Goal: Information Seeking & Learning: Check status

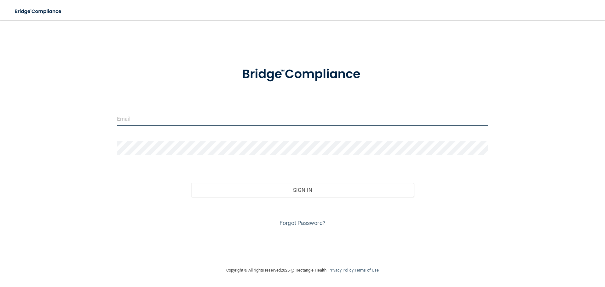
click at [150, 119] on input "email" at bounding box center [302, 118] width 371 height 14
click at [140, 119] on input "email" at bounding box center [302, 118] width 371 height 14
type input "[EMAIL_ADDRESS][DOMAIN_NAME]"
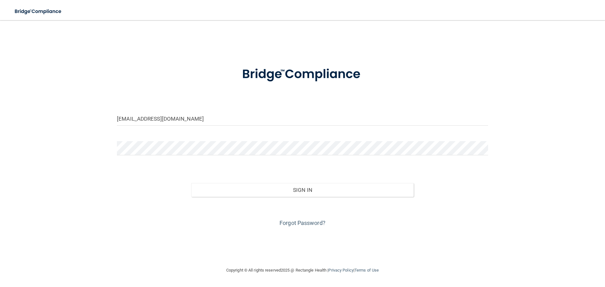
click at [60, 157] on div "[EMAIL_ADDRESS][DOMAIN_NAME] Invalid email/password. You don't have permission …" at bounding box center [302, 143] width 579 height 234
click at [285, 222] on link "Forgot Password?" at bounding box center [302, 223] width 46 height 7
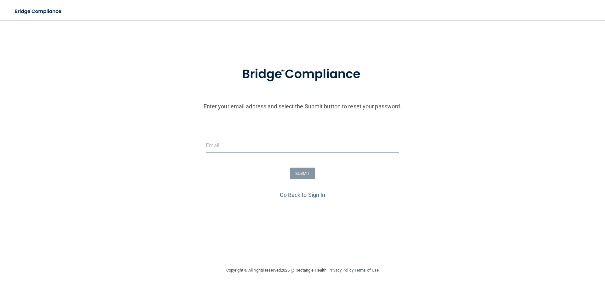
click at [210, 144] on input "email" at bounding box center [302, 145] width 193 height 14
type input "[EMAIL_ADDRESS][DOMAIN_NAME]"
click at [128, 215] on div "Enter your email address and select the Submit button to reset your password. […" at bounding box center [302, 150] width 598 height 184
click at [302, 173] on button "SUBMIT" at bounding box center [303, 174] width 26 height 12
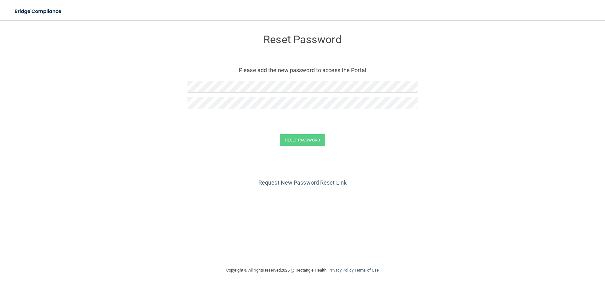
click at [92, 185] on div "Request New Password Reset Link" at bounding box center [302, 171] width 579 height 31
click at [122, 125] on form "Reset Password Please add the new password to access the Portal Reset Password …" at bounding box center [302, 91] width 579 height 130
click at [303, 140] on button "Reset Password" at bounding box center [302, 140] width 45 height 12
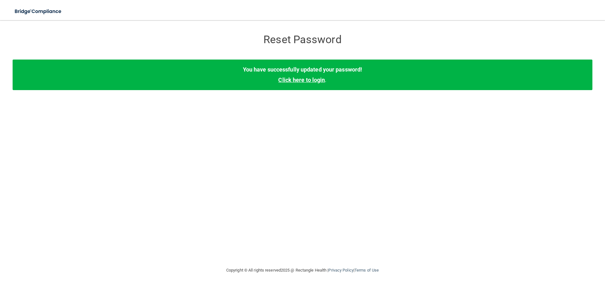
click at [312, 80] on link "Click here to login" at bounding box center [301, 80] width 47 height 7
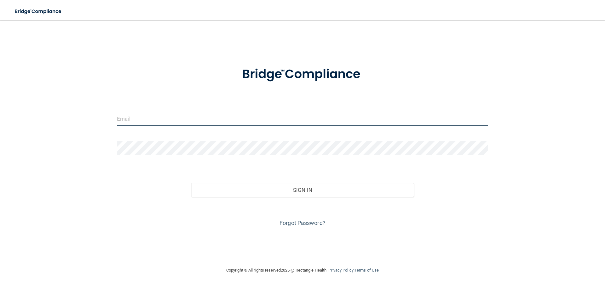
click at [141, 119] on input "email" at bounding box center [302, 118] width 371 height 14
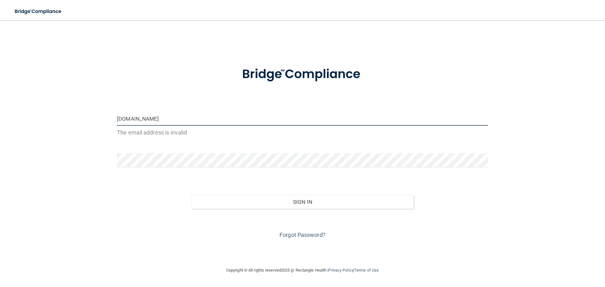
click at [146, 118] on input "mindymazo2gmail.com" at bounding box center [302, 118] width 371 height 14
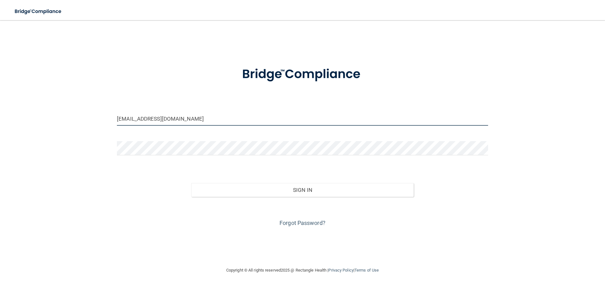
type input "[EMAIL_ADDRESS][DOMAIN_NAME]"
click at [69, 128] on div "[EMAIL_ADDRESS][DOMAIN_NAME] Invalid email/password. You don't have permission …" at bounding box center [302, 143] width 579 height 234
click at [31, 159] on div "[EMAIL_ADDRESS][DOMAIN_NAME] Invalid email/password. You don't have permission …" at bounding box center [302, 143] width 579 height 234
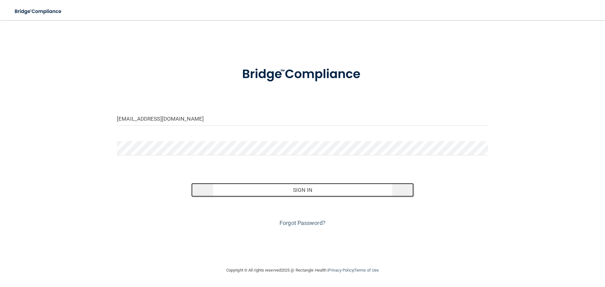
click at [224, 191] on button "Sign In" at bounding box center [302, 190] width 223 height 14
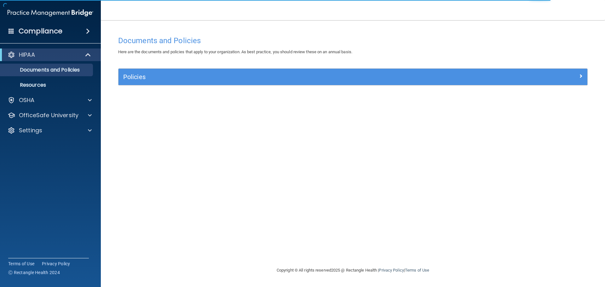
click at [268, 207] on div "Documents and Policies Here are the documents and policies that apply to your o…" at bounding box center [352, 150] width 479 height 234
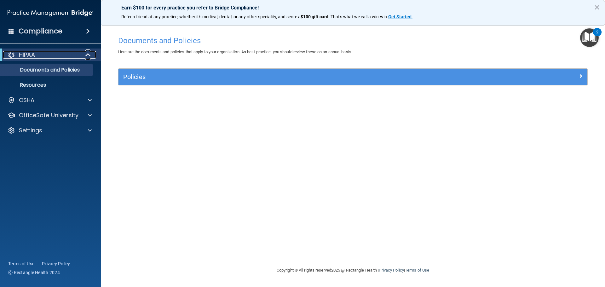
click at [87, 54] on span at bounding box center [88, 55] width 5 height 8
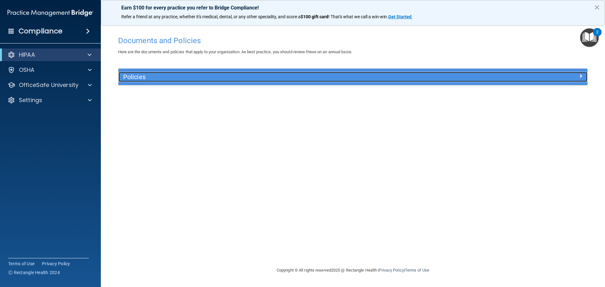
click at [581, 76] on span at bounding box center [581, 76] width 4 height 8
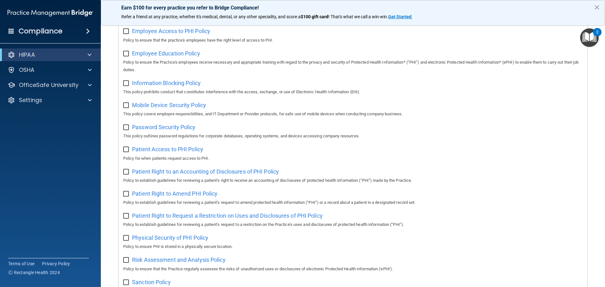
scroll to position [187, 0]
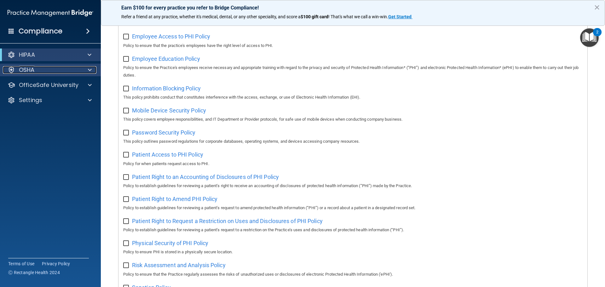
click at [89, 69] on span at bounding box center [90, 70] width 4 height 8
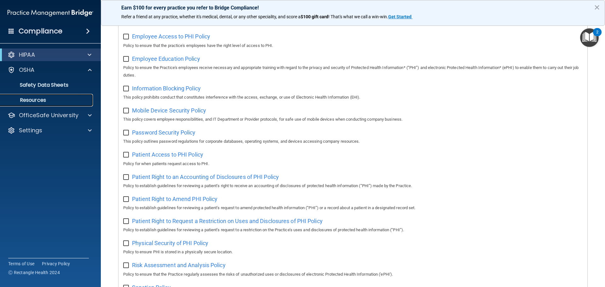
click at [39, 100] on p "Resources" at bounding box center [47, 100] width 86 height 6
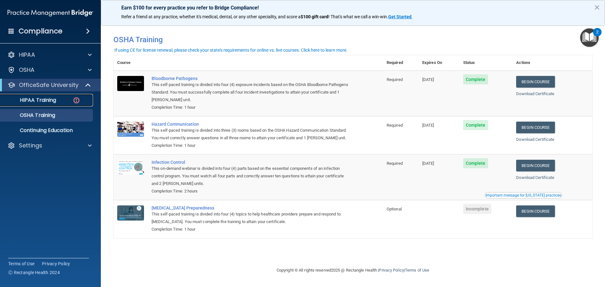
click at [36, 100] on p "HIPAA Training" at bounding box center [30, 100] width 52 height 6
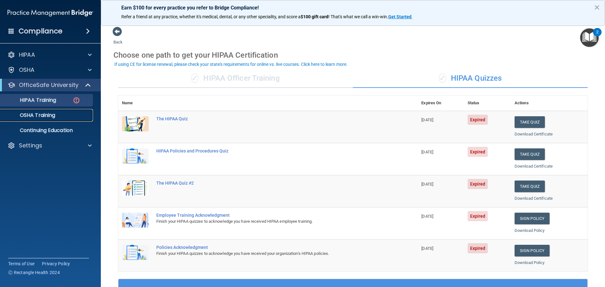
click at [43, 115] on p "OSHA Training" at bounding box center [29, 115] width 51 height 6
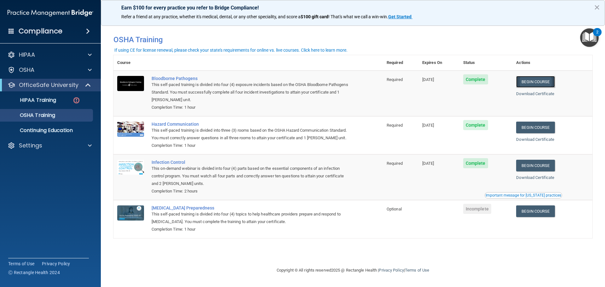
click at [541, 81] on link "Begin Course" at bounding box center [535, 82] width 38 height 12
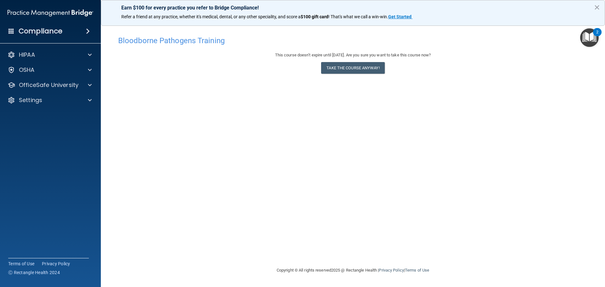
click at [286, 197] on div "Bloodborne Pathogens Training This course doesn’t expire until 12/03/2025. Are …" at bounding box center [352, 150] width 479 height 234
click at [332, 65] on button "Take the course anyway!" at bounding box center [352, 68] width 63 height 12
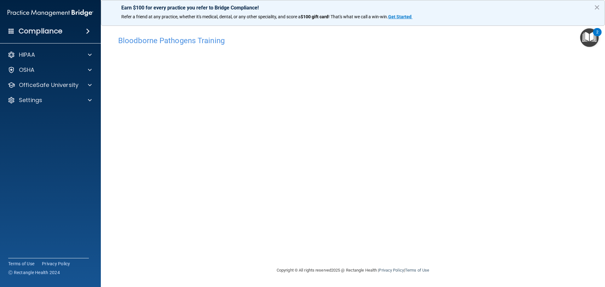
click at [588, 37] on img "Open Resource Center, 2 new notifications" at bounding box center [589, 37] width 19 height 19
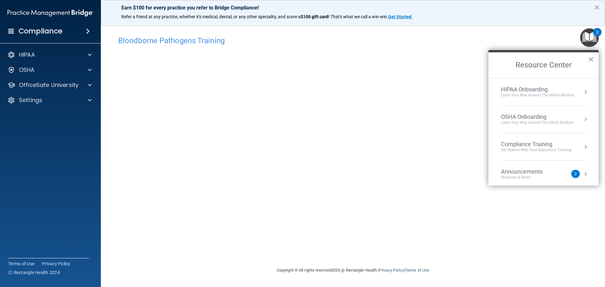
click at [591, 59] on button "×" at bounding box center [591, 59] width 6 height 10
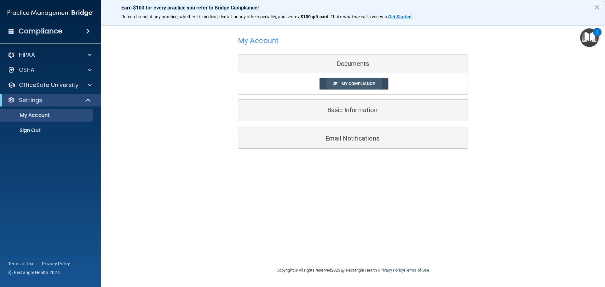
click at [355, 83] on span "My Compliance" at bounding box center [357, 83] width 33 height 5
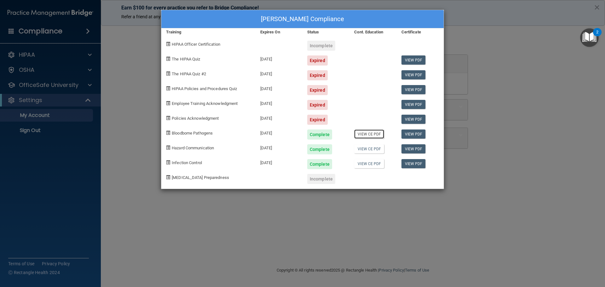
click at [367, 134] on link "View CE PDF" at bounding box center [369, 133] width 30 height 9
click at [408, 134] on link "View PDF" at bounding box center [413, 133] width 24 height 9
click at [131, 84] on div "Melinda Heathcote's Compliance Training Expires On Status Cont. Education Certi…" at bounding box center [302, 143] width 605 height 287
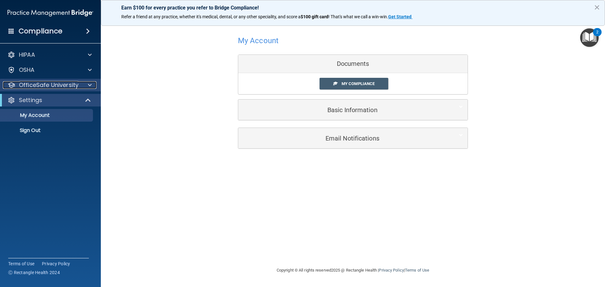
click at [88, 85] on span at bounding box center [90, 85] width 4 height 8
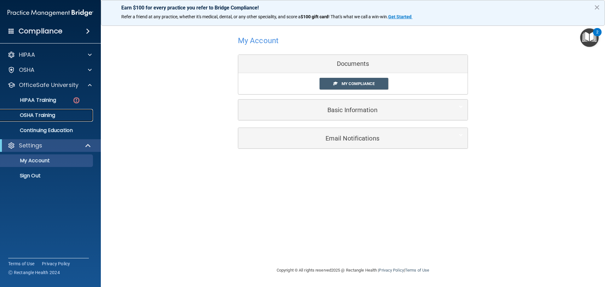
click at [53, 115] on p "OSHA Training" at bounding box center [29, 115] width 51 height 6
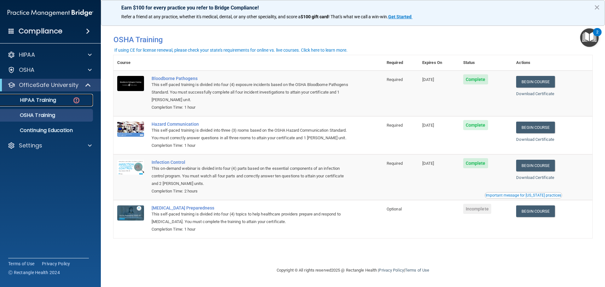
click at [38, 100] on p "HIPAA Training" at bounding box center [30, 100] width 52 height 6
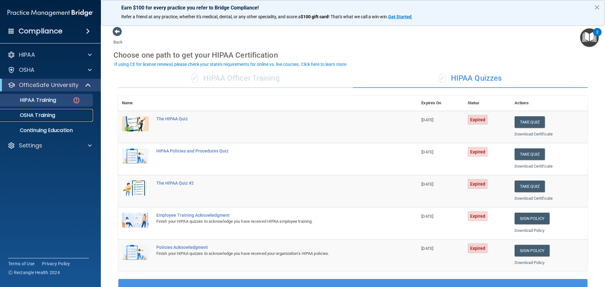
click at [52, 115] on p "OSHA Training" at bounding box center [29, 115] width 51 height 6
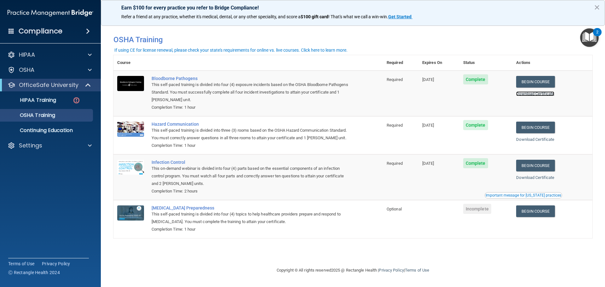
click at [543, 94] on link "Download Certificate" at bounding box center [535, 93] width 38 height 5
click at [538, 140] on link "Download Certificate" at bounding box center [535, 139] width 38 height 5
click at [544, 179] on link "Download Certificate" at bounding box center [535, 177] width 38 height 5
